Goal: Find specific page/section

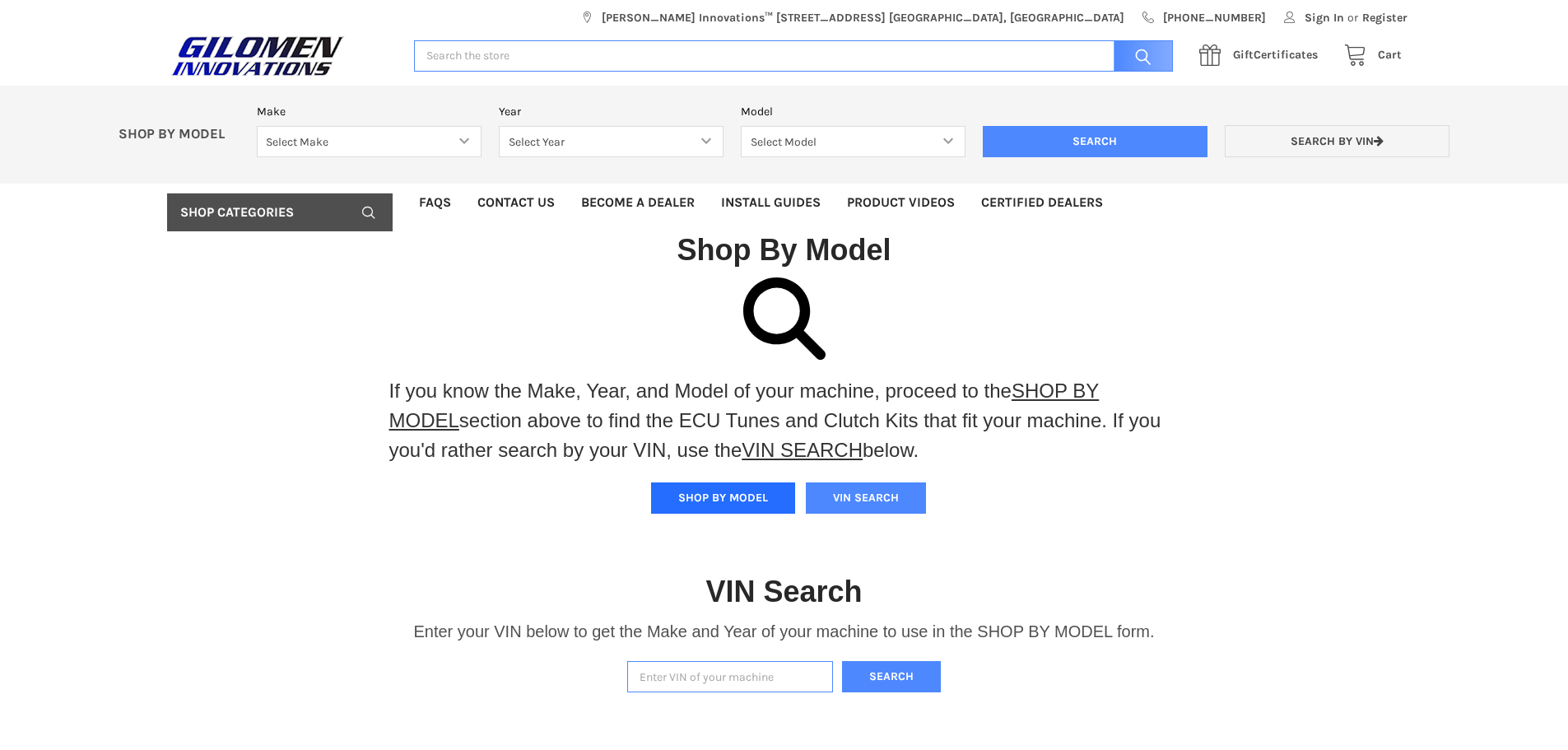
click at [691, 499] on button "SHOP BY MODEL" at bounding box center [723, 498] width 144 height 32
click at [465, 138] on select "Select Make Bobcat UTV Gravely UTV ACE 900 RANGER 570 Ranger 700 / 800 RANGER 9…" at bounding box center [369, 142] width 225 height 32
select select "606"
click at [257, 126] on select "Select Make Bobcat UTV Gravely UTV ACE 900 RANGER 570 Ranger 700 / 800 RANGER 9…" at bounding box center [369, 142] width 225 height 32
click at [664, 140] on select "Select Year [DATE] 2025" at bounding box center [611, 142] width 225 height 32
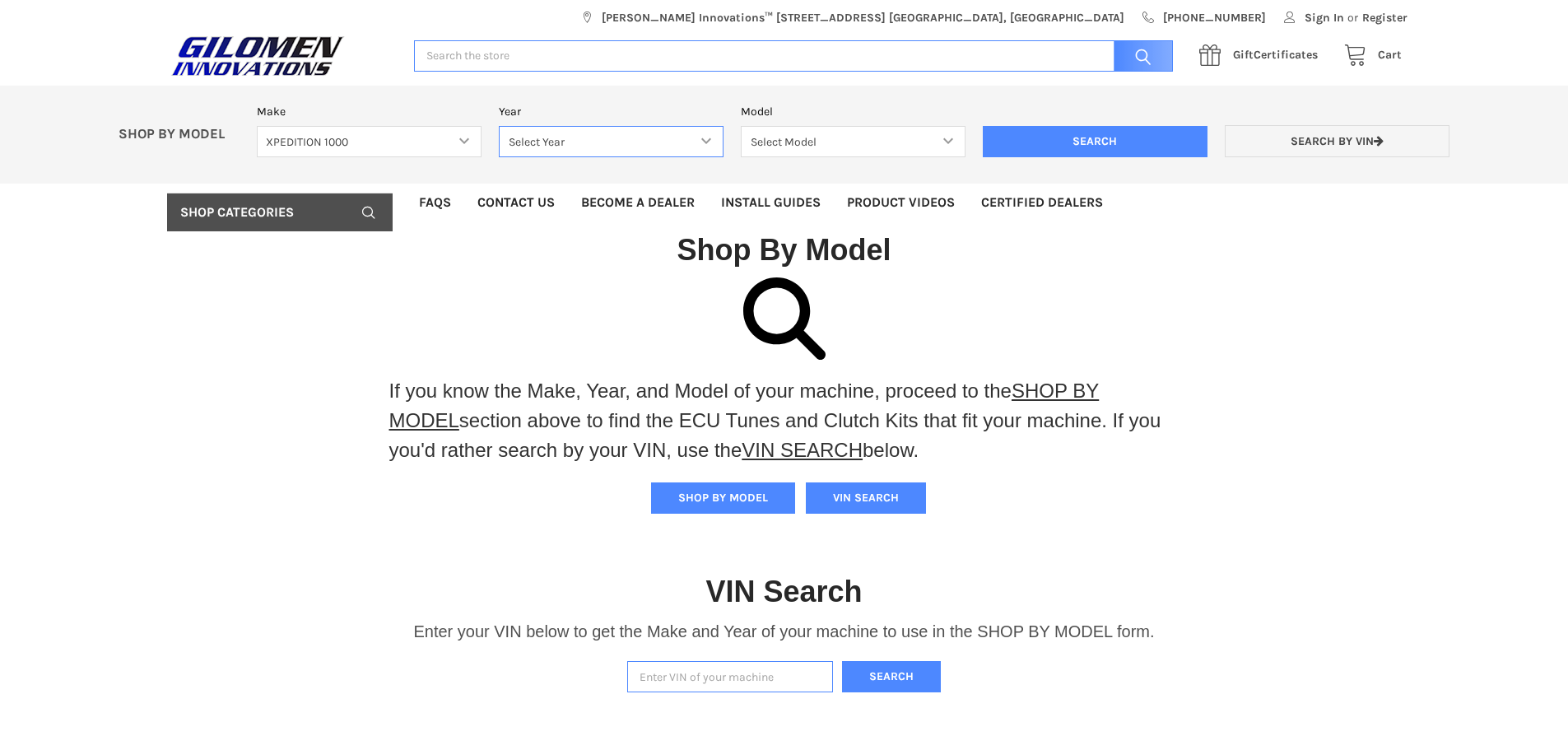
select select "683"
click at [499, 126] on select "Select Year [DATE] 2025" at bounding box center [611, 142] width 225 height 32
click at [869, 138] on select "Select Model XPEDITION 1000 2 AND 5 PASSENGER MODELS XPEDITION 1000 NORTHSTAR 2…" at bounding box center [853, 142] width 225 height 32
select select "684"
click at [741, 126] on select "Select Model XPEDITION 1000 2 AND 5 PASSENGER MODELS XPEDITION 1000 NORTHSTAR 2…" at bounding box center [853, 142] width 225 height 32
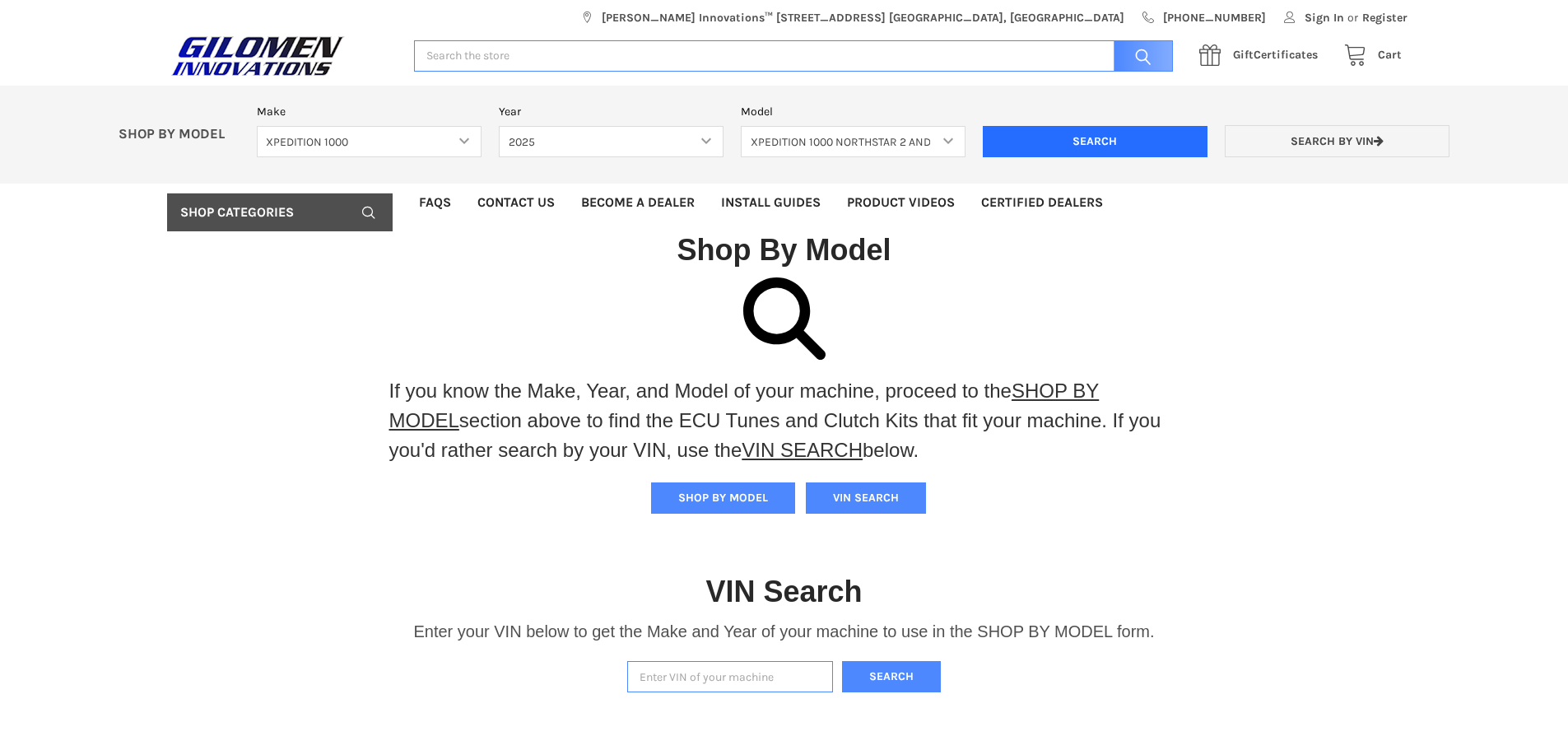
click at [1060, 140] on input "Search" at bounding box center [1096, 141] width 225 height 32
